Goal: Information Seeking & Learning: Learn about a topic

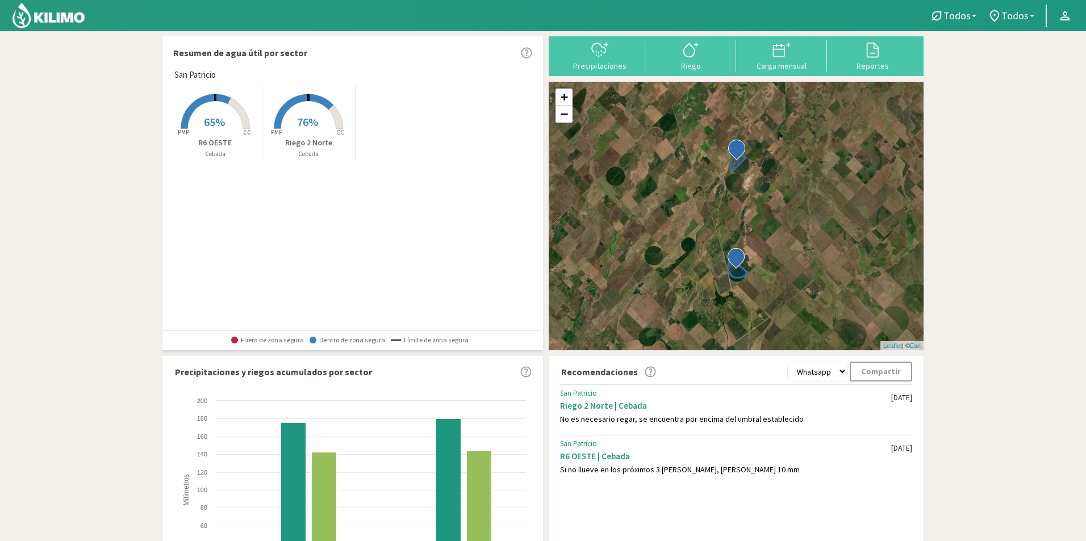
click at [315, 131] on rect at bounding box center [308, 130] width 91 height 91
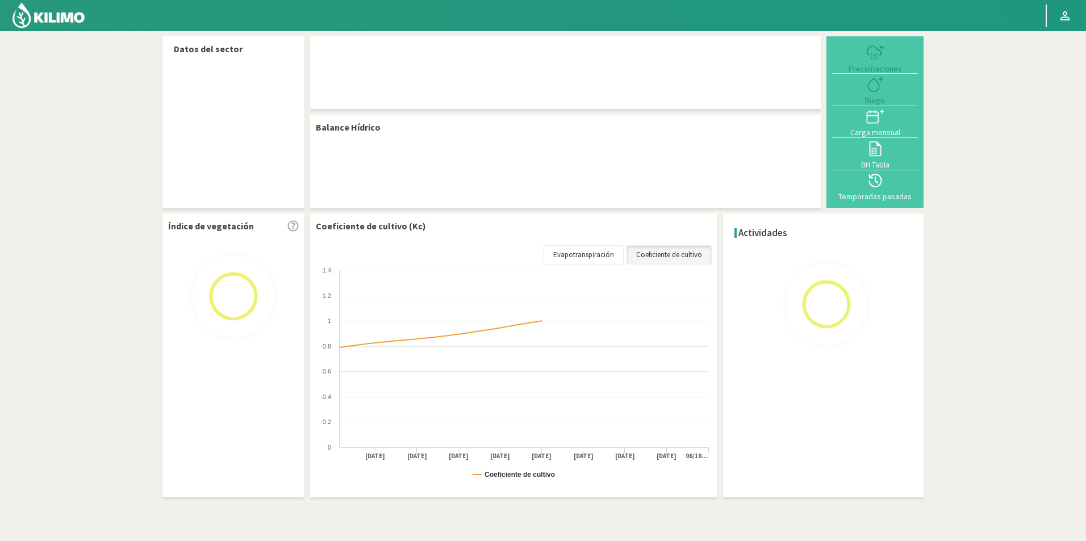
select select "1: Object"
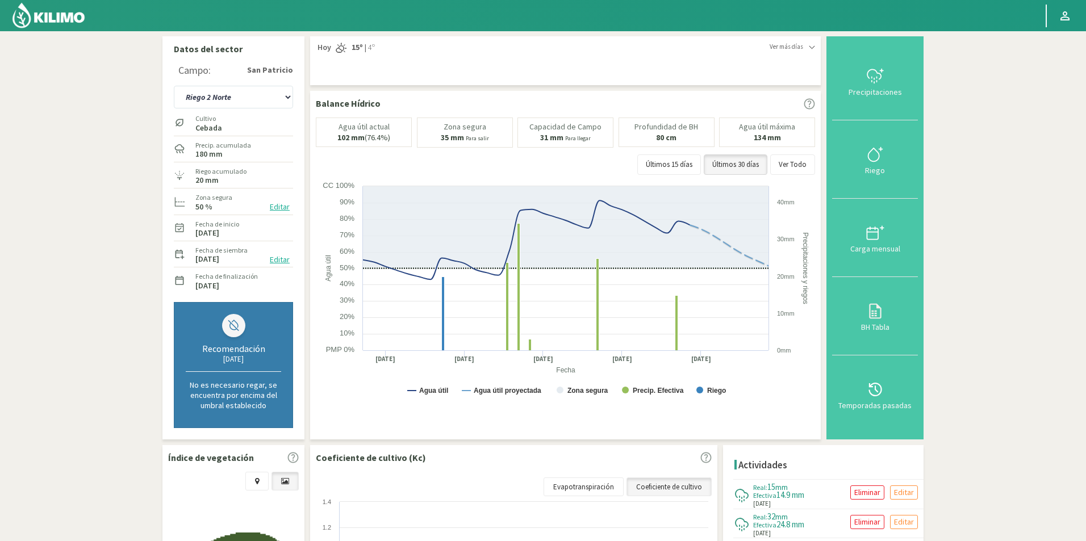
click at [63, 14] on img at bounding box center [48, 15] width 74 height 27
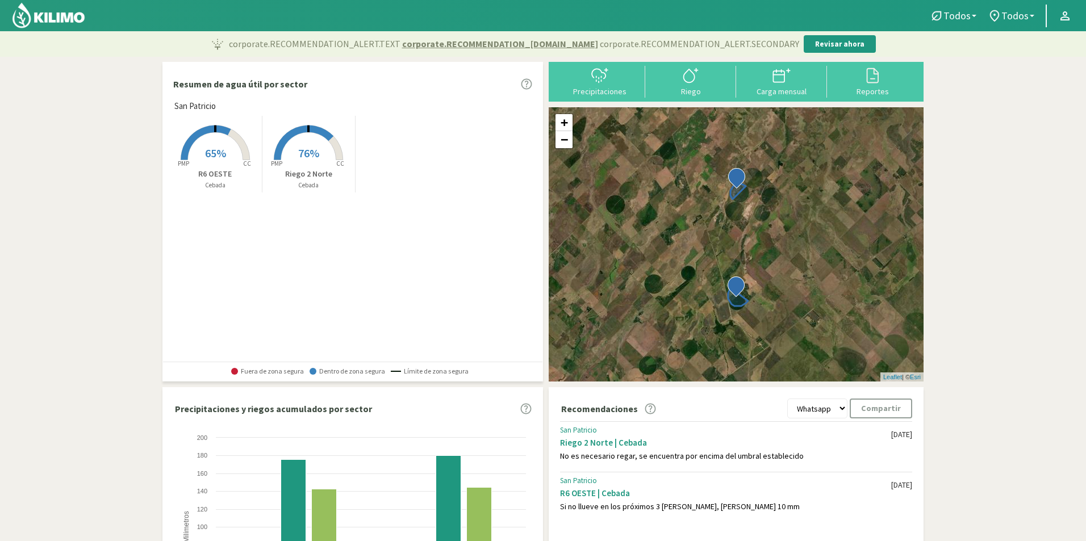
click at [212, 147] on span "65%" at bounding box center [215, 153] width 21 height 14
